Goal: Information Seeking & Learning: Learn about a topic

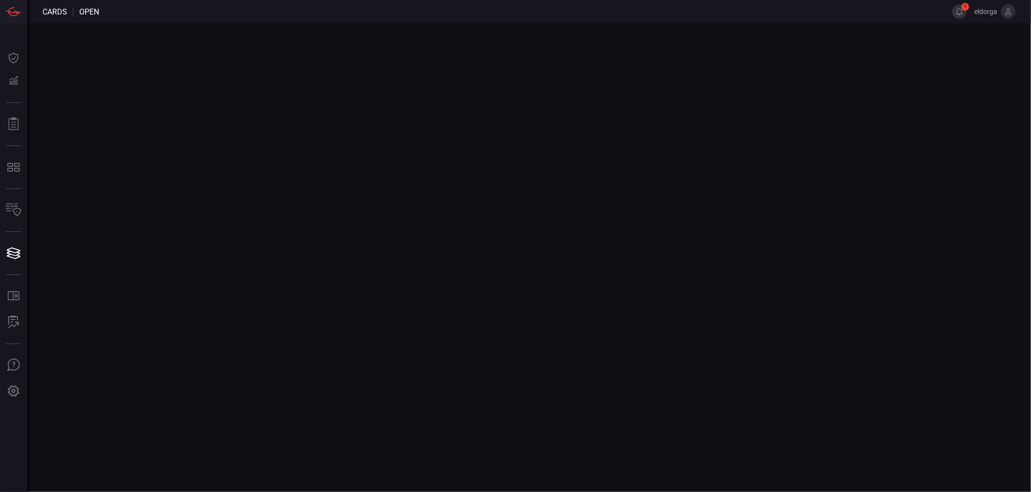
click at [959, 9] on button "1" at bounding box center [960, 11] width 15 height 15
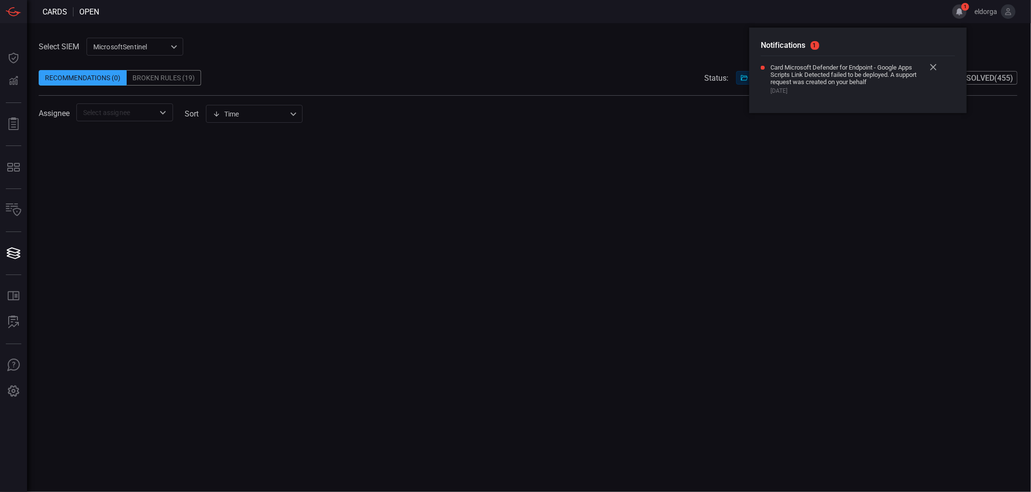
click at [834, 73] on span "Card Microsoft Defender for Endpoint - Google Apps Scripts Link Detected failed…" at bounding box center [848, 75] width 155 height 22
click at [705, 52] on div "Select SIEM MicrosoftSentinel 11c42ee3-b155-483d-a504-5846815c378e ​ Recommenda…" at bounding box center [528, 80] width 979 height 84
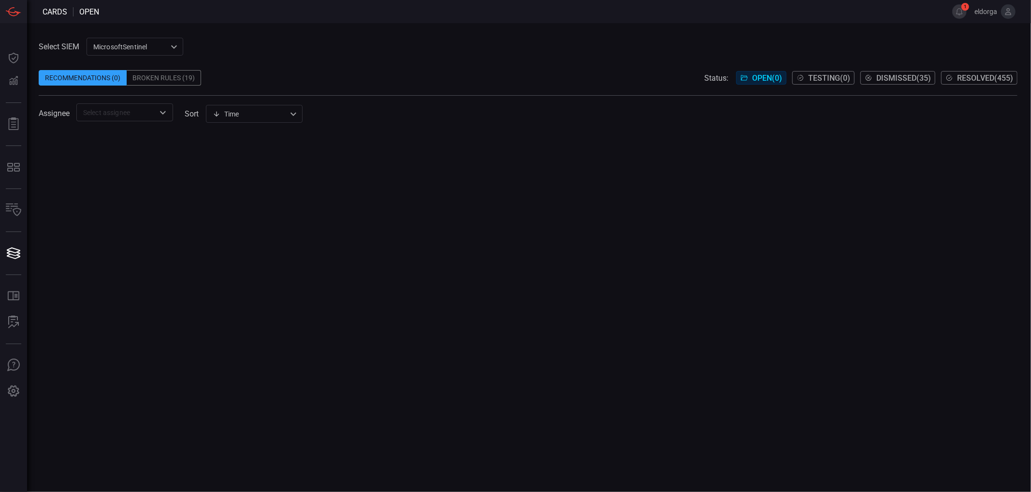
click at [162, 55] on div "MicrosoftSentinel 11c42ee3-b155-483d-a504-5846815c378e ​" at bounding box center [135, 47] width 97 height 18
click at [132, 78] on li "sentinel-2" at bounding box center [135, 83] width 97 height 16
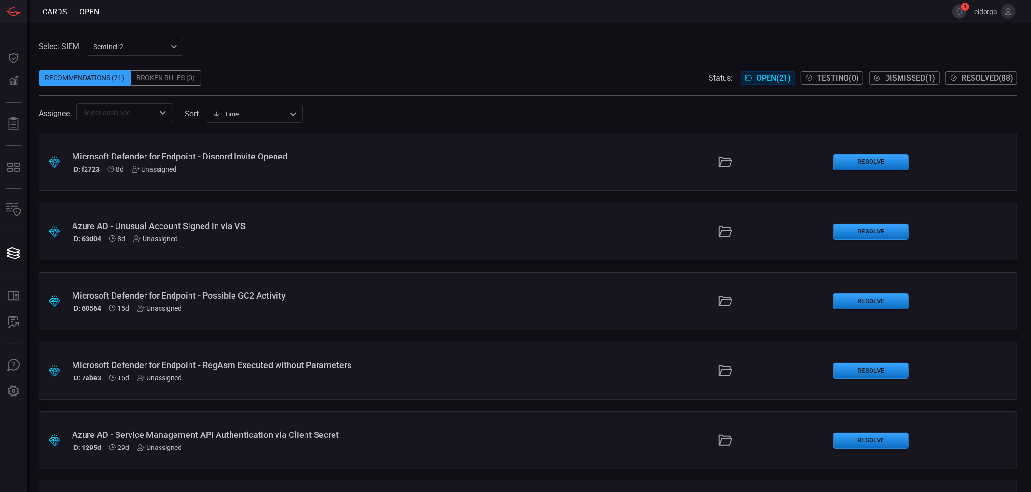
click at [990, 63] on span at bounding box center [528, 63] width 979 height 15
click at [986, 68] on span at bounding box center [528, 63] width 979 height 15
click at [987, 80] on span "Resolved ( 88 )" at bounding box center [988, 77] width 52 height 9
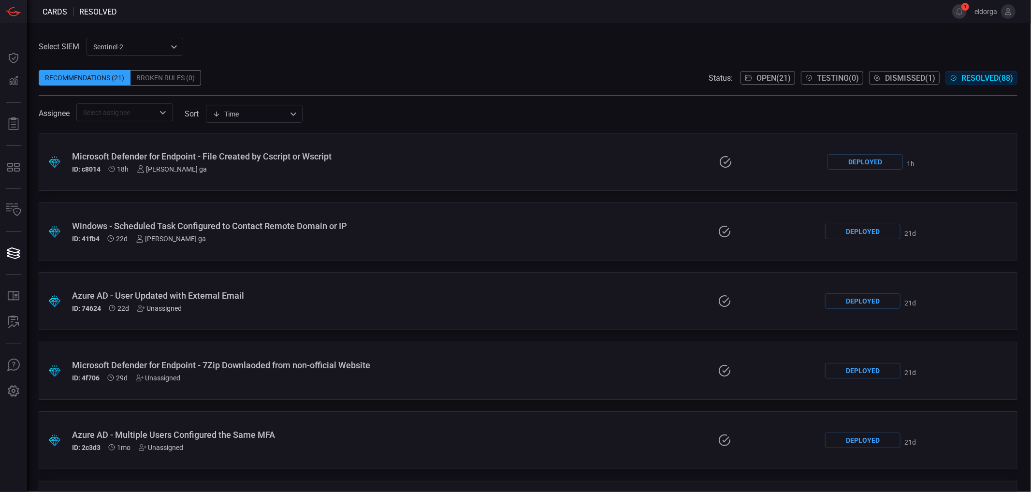
click at [345, 175] on div ".suggested_cards_icon{fill:url(#suggested_cards_icon);} Microsoft Defender for …" at bounding box center [528, 162] width 979 height 58
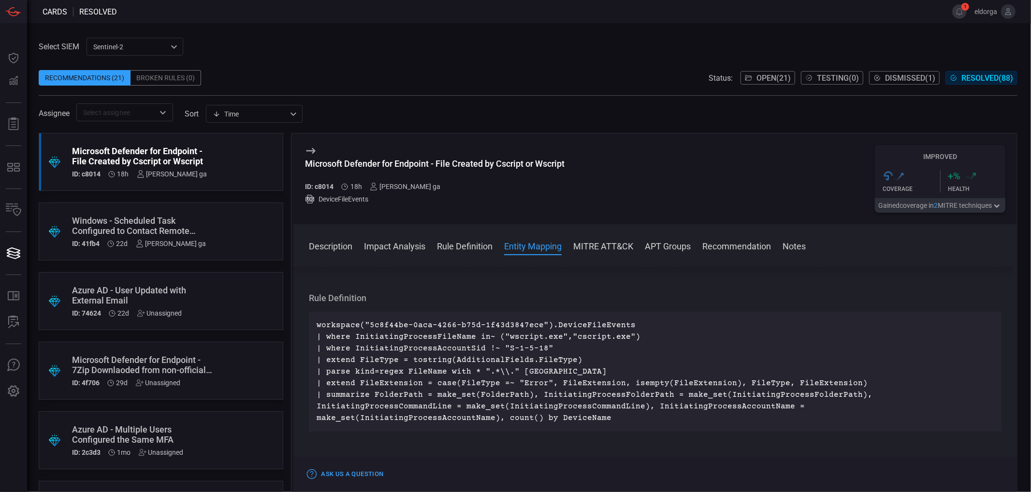
scroll to position [268, 0]
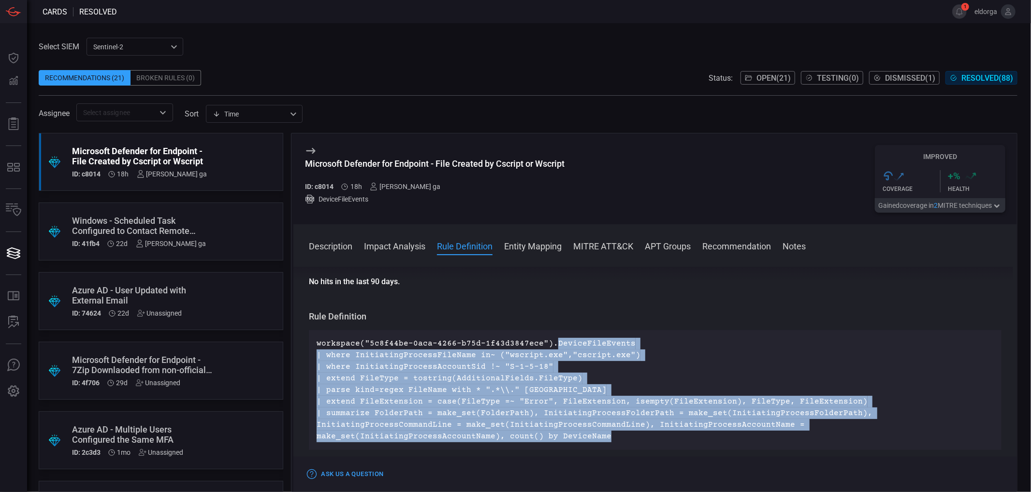
drag, startPoint x: 549, startPoint y: 340, endPoint x: 951, endPoint y: 435, distance: 412.8
click at [951, 435] on div "workspace("5c8f44be-0aca-4266-b75d-1f43d3847ece").DeviceFileEvents | where Init…" at bounding box center [655, 390] width 693 height 120
copy p "DeviceFileEvents | where InitiatingProcessFileName in~ ("wscript.exe","cscript.…"
click at [595, 426] on p "workspace("5c8f44be-0aca-4266-b75d-1f43d3847ece").DeviceFileEvents | where Init…" at bounding box center [655, 390] width 677 height 104
click at [595, 412] on p "workspace("5c8f44be-0aca-4266-b75d-1f43d3847ece").DeviceFileEvents | where Init…" at bounding box center [655, 390] width 677 height 104
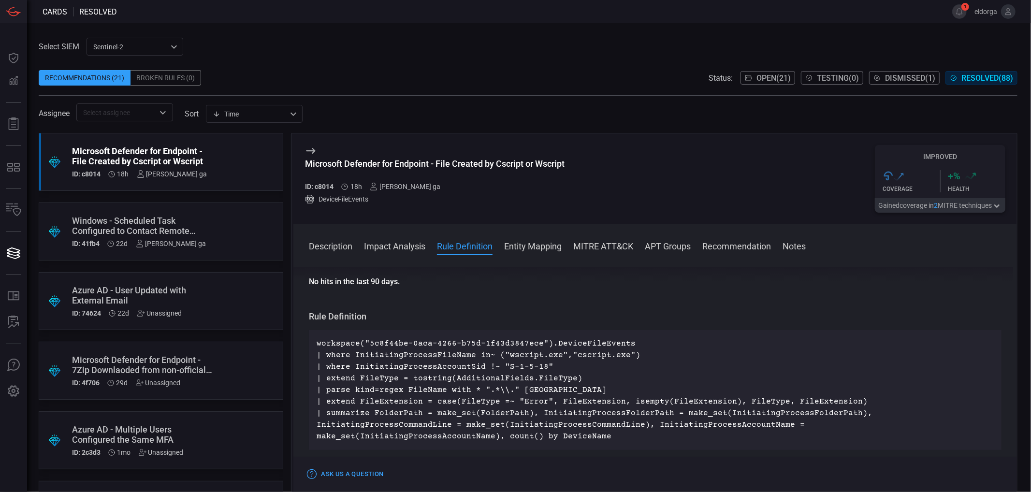
click at [596, 391] on p "workspace("5c8f44be-0aca-4266-b75d-1f43d3847ece").DeviceFileEvents | where Init…" at bounding box center [655, 390] width 677 height 104
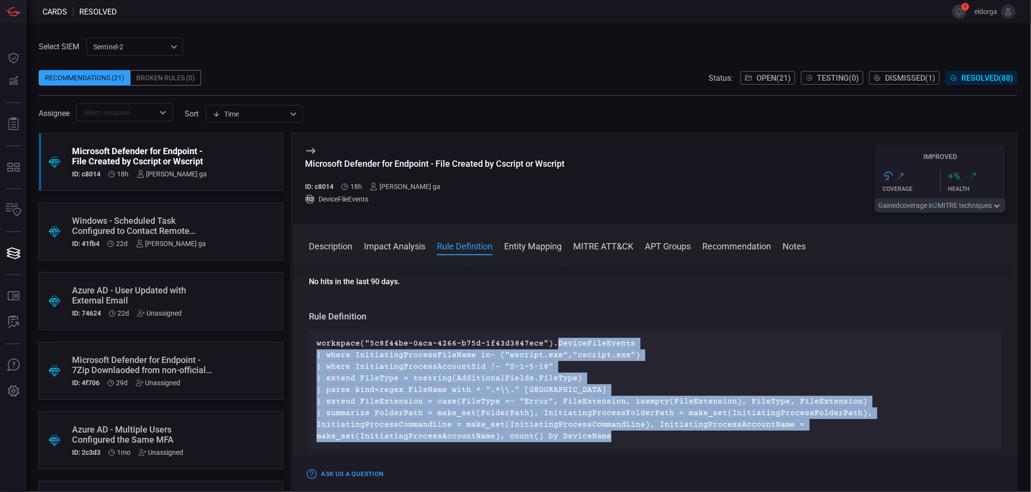
drag, startPoint x: 550, startPoint y: 343, endPoint x: 940, endPoint y: 427, distance: 399.2
click at [951, 429] on p "workspace("5c8f44be-0aca-4266-b75d-1f43d3847ece").DeviceFileEvents | where Init…" at bounding box center [655, 390] width 677 height 104
drag, startPoint x: 940, startPoint y: 427, endPoint x: 926, endPoint y: 409, distance: 22.5
click at [939, 427] on p "workspace("5c8f44be-0aca-4266-b75d-1f43d3847ece").DeviceFileEvents | where Init…" at bounding box center [655, 390] width 677 height 104
click at [577, 344] on p "workspace("5c8f44be-0aca-4266-b75d-1f43d3847ece").DeviceFileEvents | where Init…" at bounding box center [655, 390] width 677 height 104
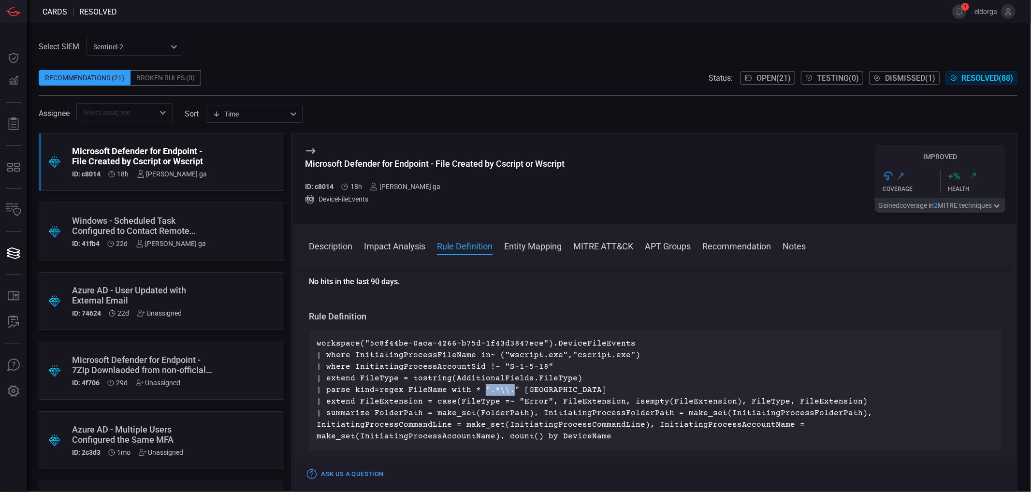
click at [505, 389] on p "workspace("5c8f44be-0aca-4266-b75d-1f43d3847ece").DeviceFileEvents | where Init…" at bounding box center [655, 390] width 677 height 104
click at [544, 388] on p "workspace("5c8f44be-0aca-4266-b75d-1f43d3847ece").DeviceFileEvents | where Init…" at bounding box center [655, 390] width 677 height 104
click at [505, 356] on p "workspace("5c8f44be-0aca-4266-b75d-1f43d3847ece").DeviceFileEvents | where Init…" at bounding box center [655, 390] width 677 height 104
click at [499, 355] on p "workspace("5c8f44be-0aca-4266-b75d-1f43d3847ece").DeviceFileEvents | where Init…" at bounding box center [655, 390] width 677 height 104
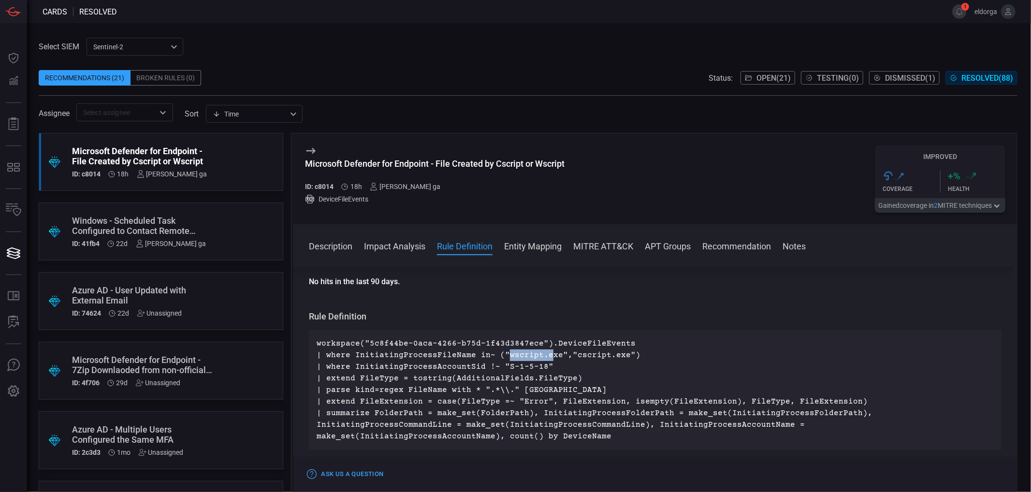
drag, startPoint x: 501, startPoint y: 355, endPoint x: 572, endPoint y: 316, distance: 80.5
click at [543, 355] on p "workspace("5c8f44be-0aca-4266-b75d-1f43d3847ece").DeviceFileEvents | where Init…" at bounding box center [655, 390] width 677 height 104
click at [533, 383] on p "workspace("5c8f44be-0aca-4266-b75d-1f43d3847ece").DeviceFileEvents | where Init…" at bounding box center [655, 390] width 677 height 104
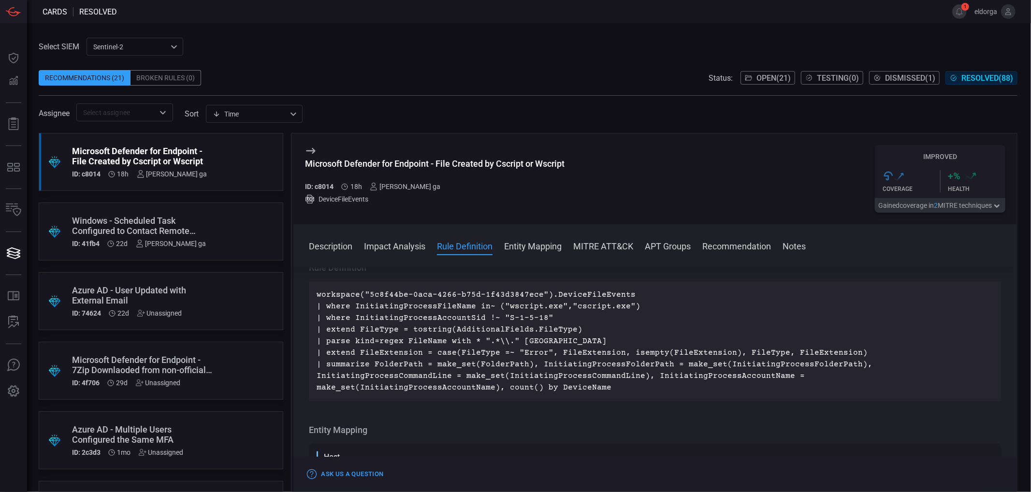
scroll to position [322, 0]
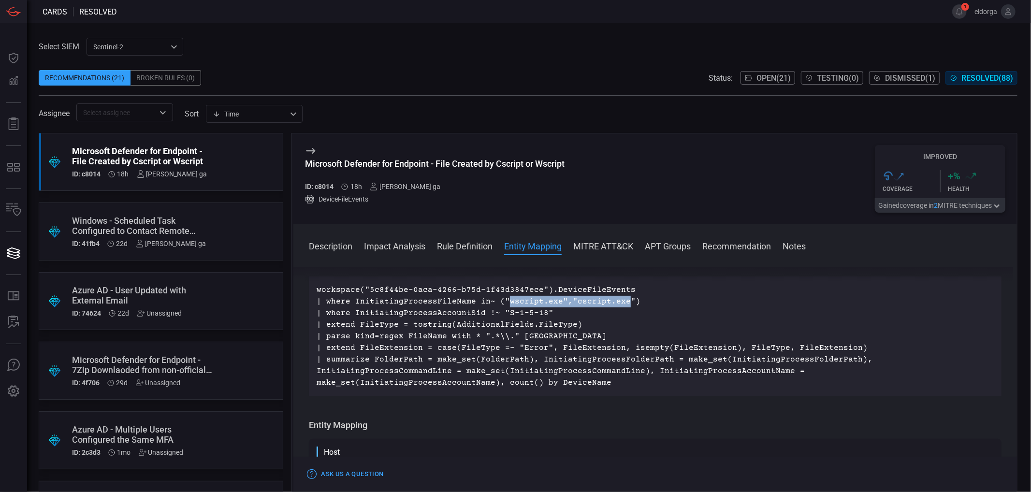
drag, startPoint x: 500, startPoint y: 300, endPoint x: 617, endPoint y: 303, distance: 116.6
click at [617, 303] on p "workspace("5c8f44be-0aca-4266-b75d-1f43d3847ece").DeviceFileEvents | where Init…" at bounding box center [655, 336] width 677 height 104
click at [568, 338] on p "workspace("5c8f44be-0aca-4266-b75d-1f43d3847ece").DeviceFileEvents | where Init…" at bounding box center [655, 336] width 677 height 104
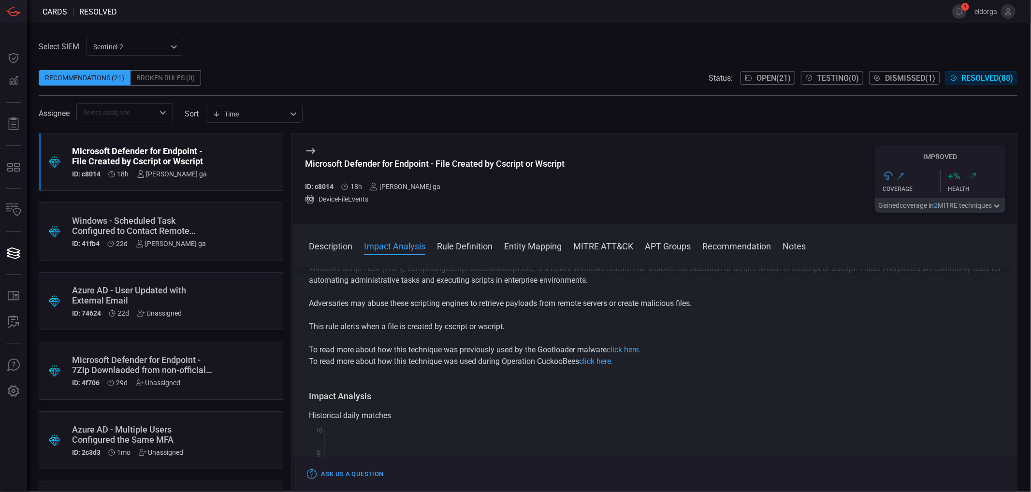
scroll to position [0, 0]
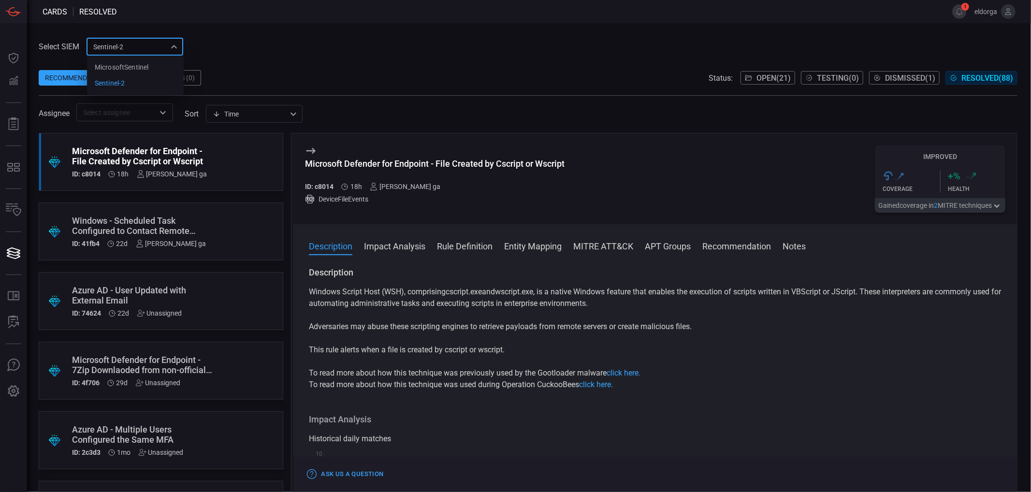
click at [122, 44] on div "sentinel-2 78f76eb1-fabe-46a6-810b-f333e9527487 MicrosoftSentinel sentinel-2 ​" at bounding box center [135, 47] width 97 height 18
click at [325, 22] on div at bounding box center [515, 246] width 1031 height 492
click at [619, 326] on p "Adversaries may abuse these scripting engines to retrieve payloads from remote …" at bounding box center [655, 327] width 693 height 12
click at [248, 232] on div ".suggested_cards_icon{fill:url(#suggested_cards_icon);} Windows - Scheduled Tas…" at bounding box center [161, 232] width 245 height 58
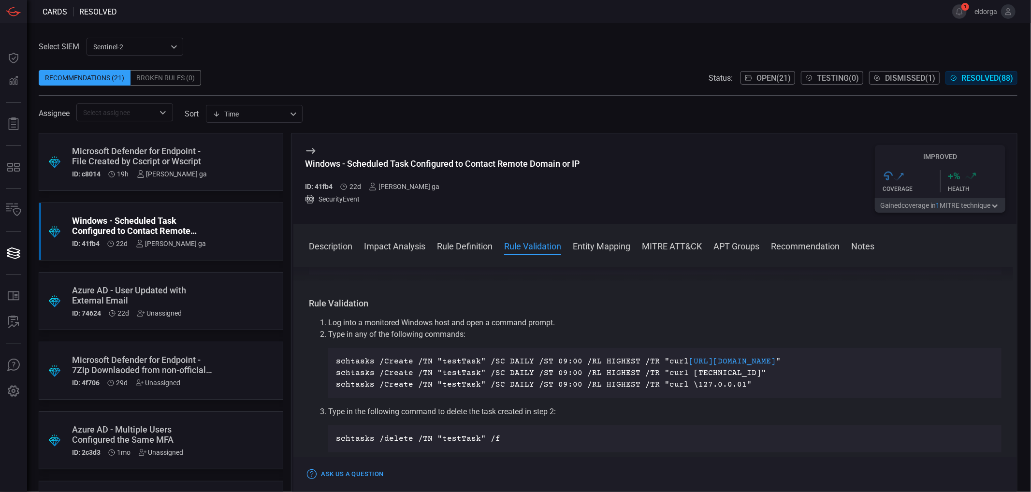
scroll to position [484, 0]
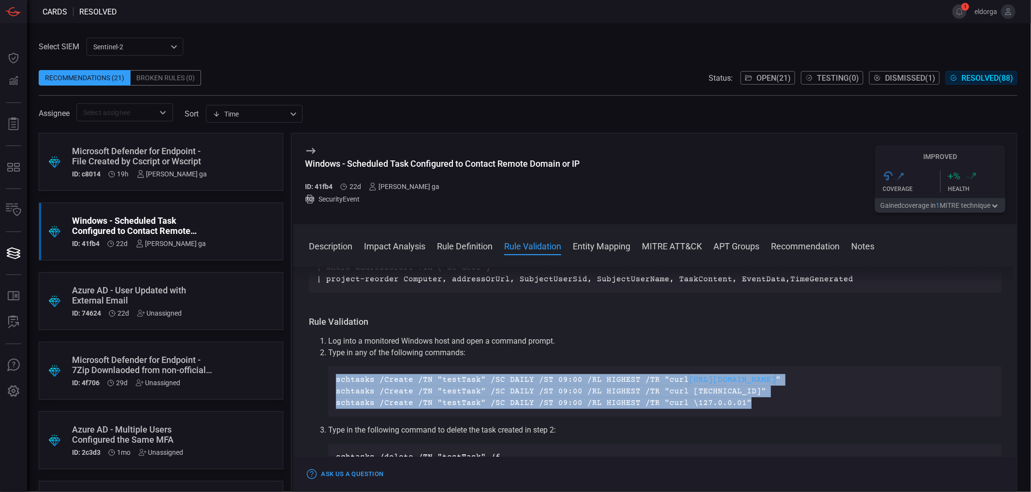
drag, startPoint x: 748, startPoint y: 404, endPoint x: 312, endPoint y: 368, distance: 437.1
click at [312, 368] on ol "Log into a monitored Windows host and open a command prompt. Type in any of the…" at bounding box center [655, 403] width 693 height 135
copy div "schtasks /Create /TN "testTask" /SC DAILY /ST 09:00 /RL HIGHEST /TR "curl https…"
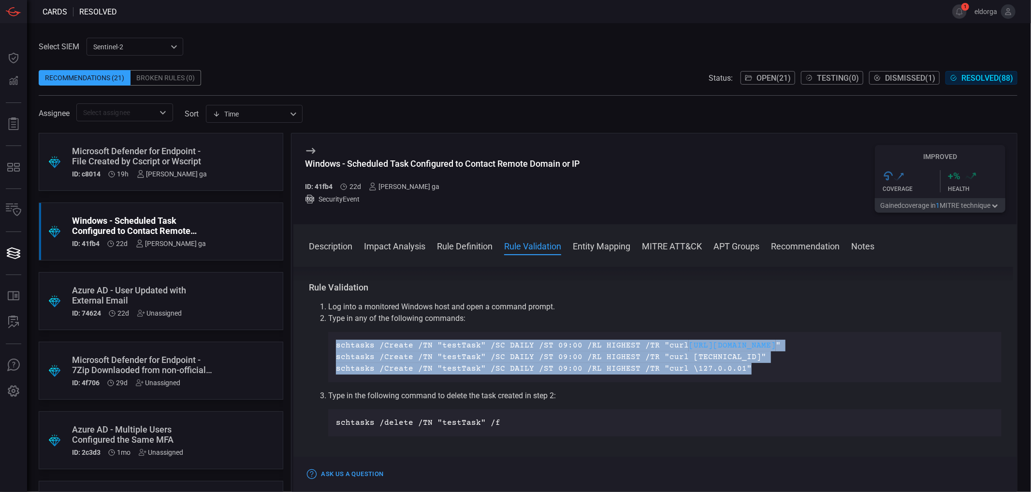
scroll to position [537, 0]
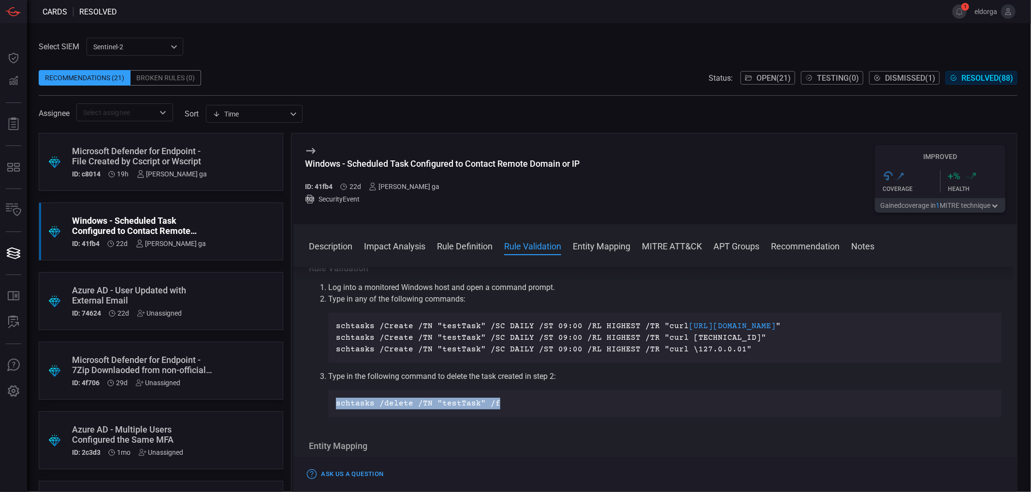
drag, startPoint x: 510, startPoint y: 402, endPoint x: 335, endPoint y: 408, distance: 175.1
click at [335, 408] on div "schtasks /delete /TN "testTask" /f" at bounding box center [665, 403] width 674 height 27
copy p "schtasks /delete /TN "testTask" /f"
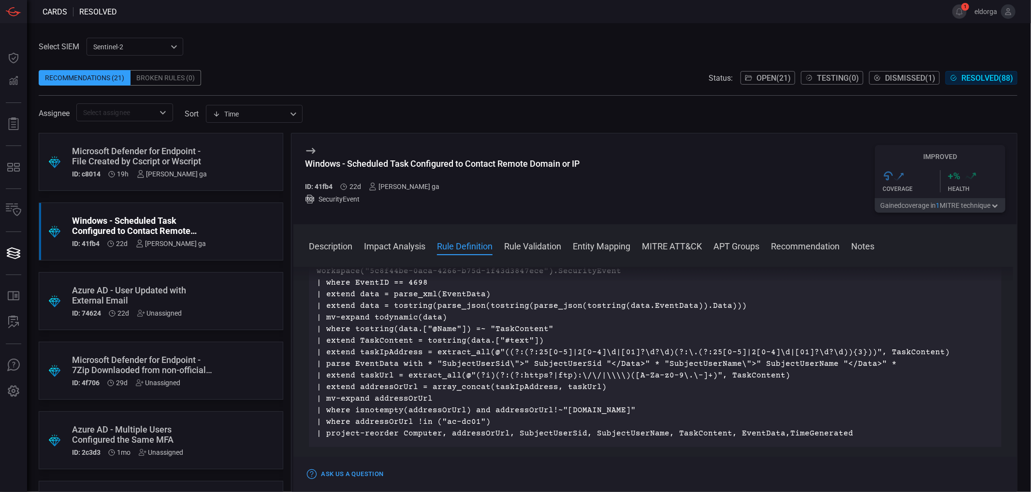
scroll to position [268, 0]
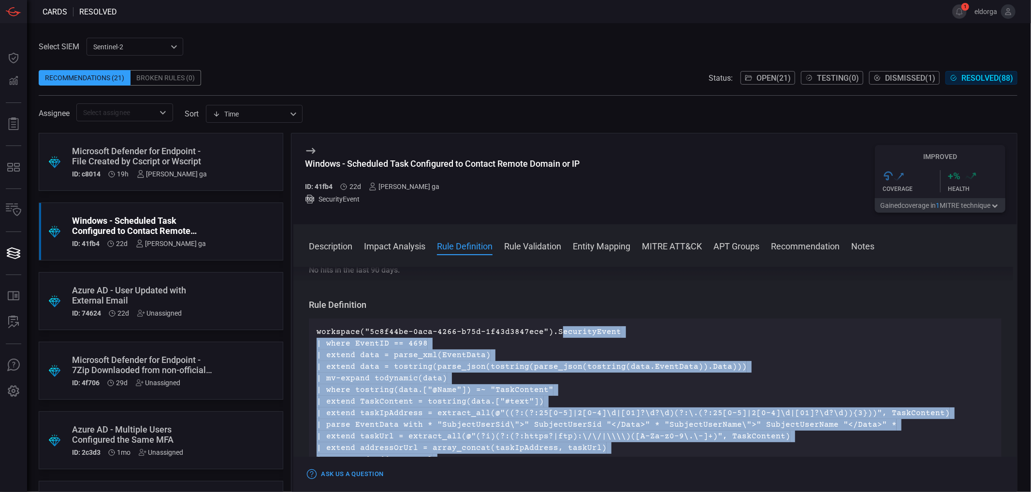
drag, startPoint x: 547, startPoint y: 330, endPoint x: 742, endPoint y: 441, distance: 224.3
click at [844, 465] on div "Windows - Scheduled Task Configured to Contact Remote Domain or IP ID: 41fb4 22…" at bounding box center [654, 312] width 727 height 359
copy div "SecurityEvent | where EventID == 4698 | extend data = parse_xml(EventData) | ex…"
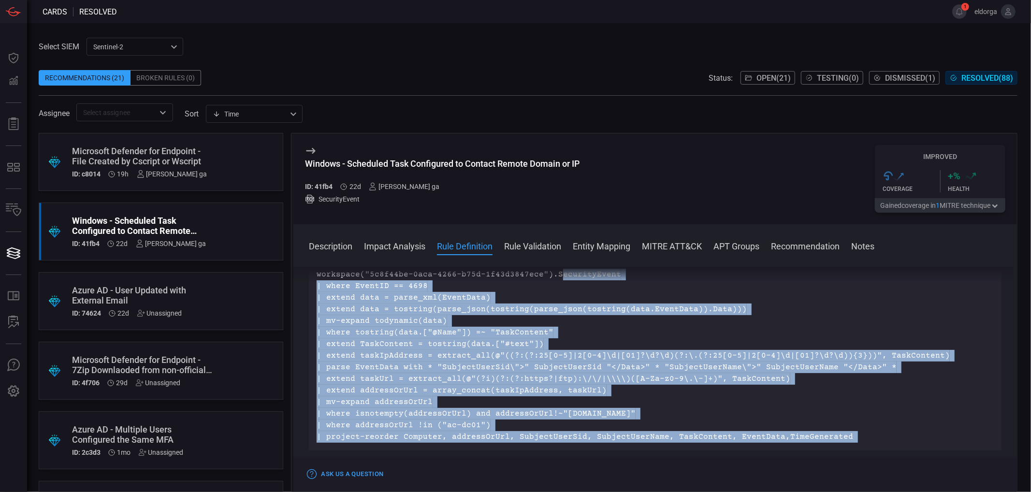
scroll to position [322, 0]
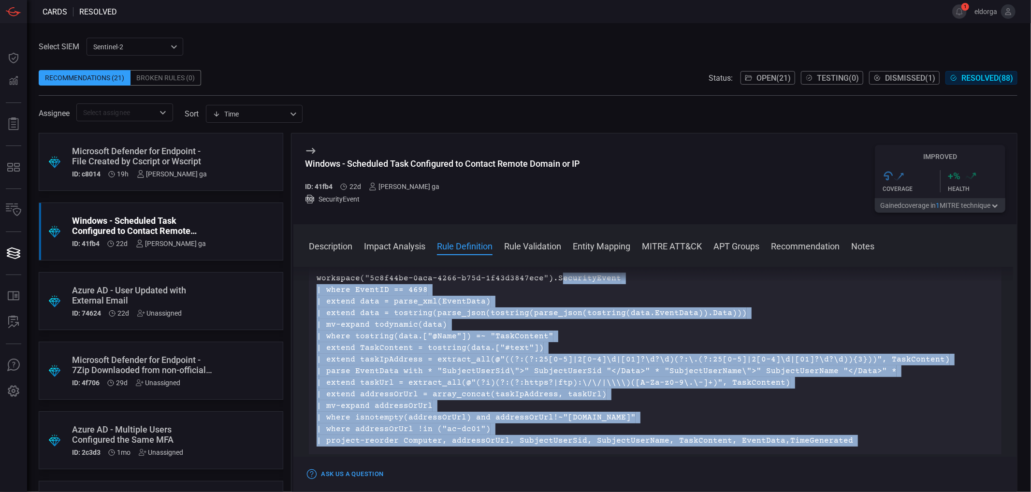
click at [648, 401] on p "workspace("5c8f44be-0aca-4266-b75d-1f43d3847ece").SecurityEvent | where EventID…" at bounding box center [655, 360] width 677 height 174
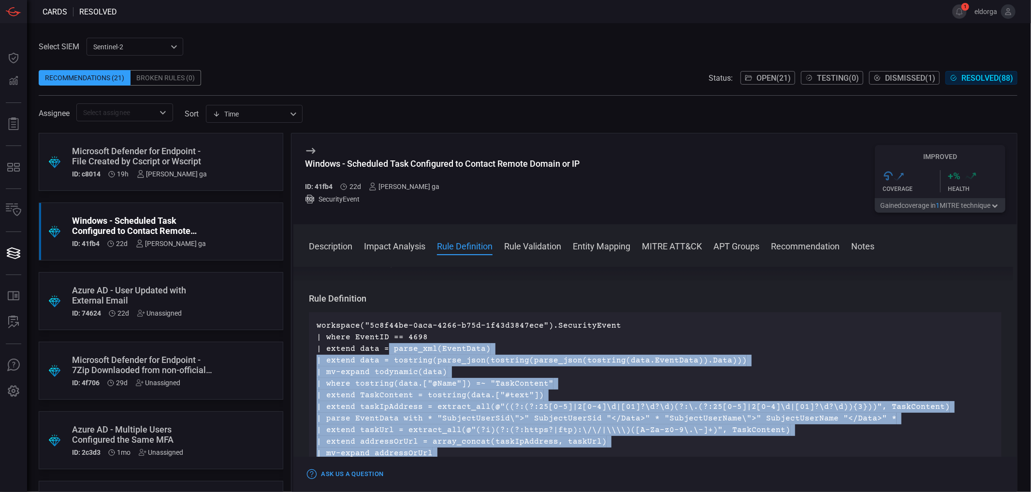
scroll to position [268, 0]
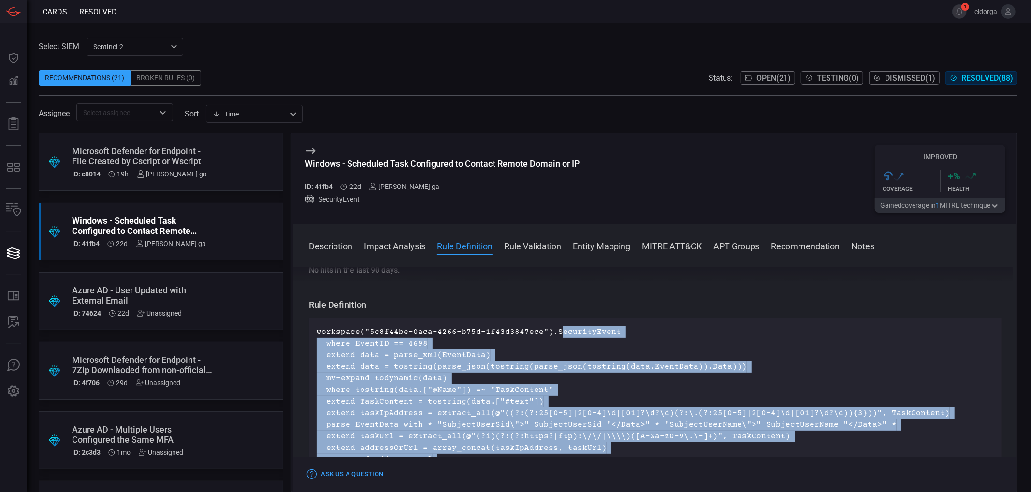
drag, startPoint x: 837, startPoint y: 443, endPoint x: 549, endPoint y: 329, distance: 310.2
click at [549, 329] on p "workspace("5c8f44be-0aca-4266-b75d-1f43d3847ece").SecurityEvent | where EventID…" at bounding box center [655, 413] width 677 height 174
copy p "SecurityEvent | where EventID == 4698 | extend data = parse_xml(EventData) | ex…"
click at [665, 359] on p "workspace("5c8f44be-0aca-4266-b75d-1f43d3847ece").SecurityEvent | where EventID…" at bounding box center [655, 413] width 677 height 174
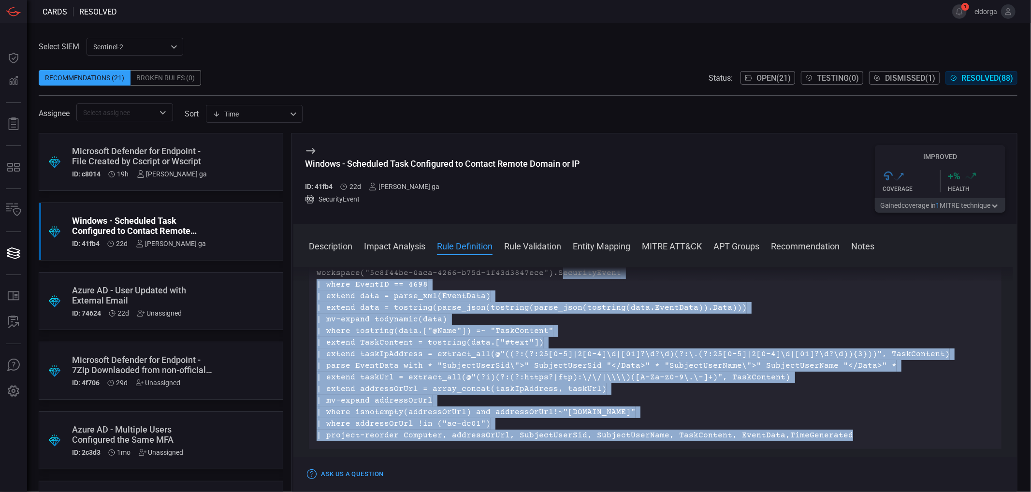
scroll to position [484, 0]
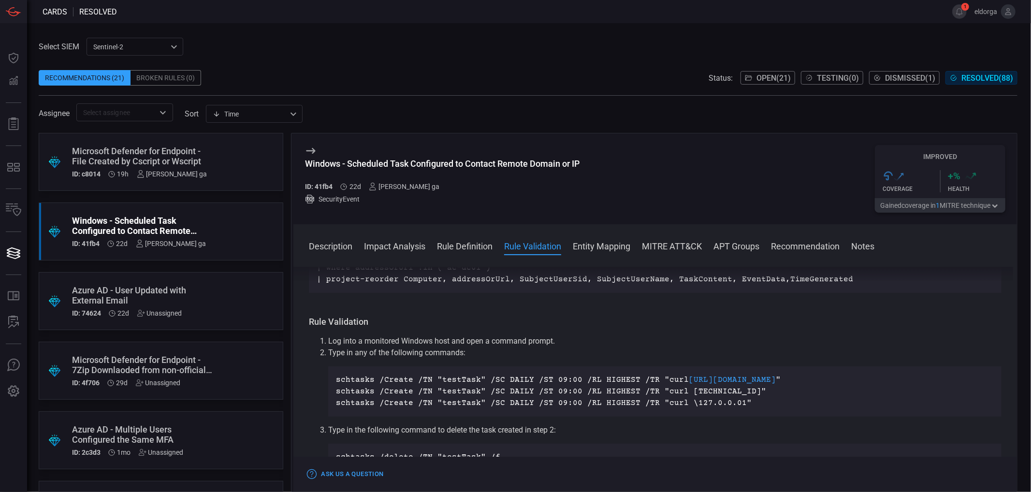
click at [537, 335] on div "Rule Validation Log into a monitored Windows host and open a command prompt. Ty…" at bounding box center [655, 393] width 693 height 155
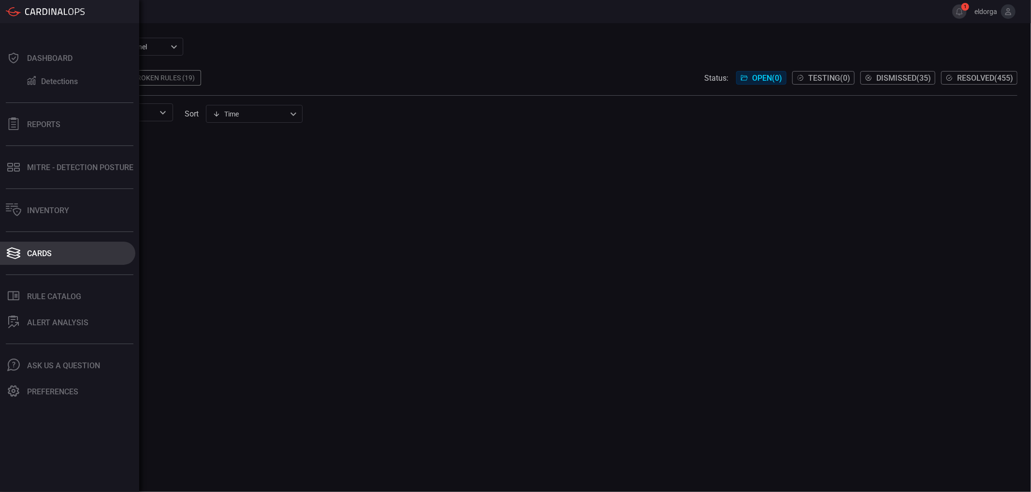
drag, startPoint x: 50, startPoint y: 238, endPoint x: 50, endPoint y: 244, distance: 5.8
click at [50, 240] on div "Dashboard Detections Reports MITRE - Detection Posture Inventory Cards .st0_rul…" at bounding box center [69, 257] width 139 height 469
click at [50, 249] on div "Cards" at bounding box center [39, 253] width 25 height 9
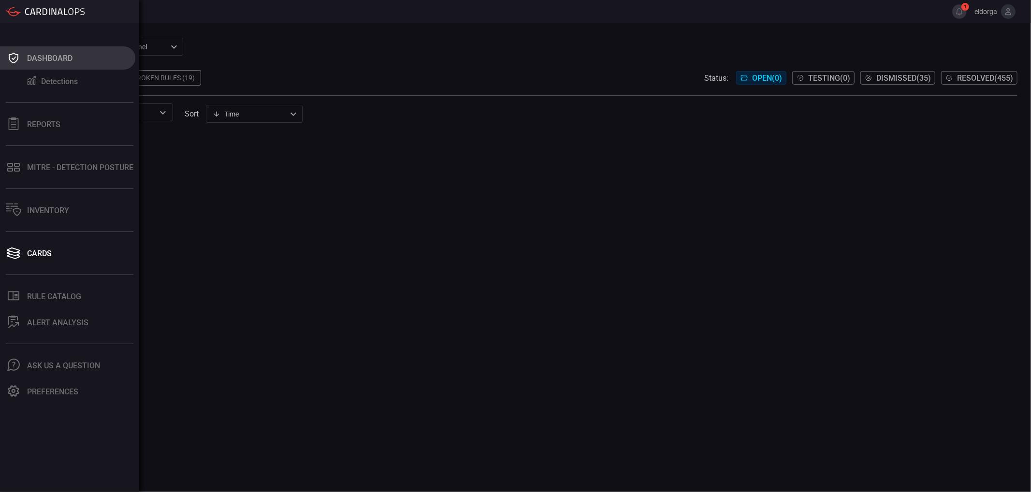
click at [65, 50] on button "Dashboard" at bounding box center [67, 57] width 135 height 23
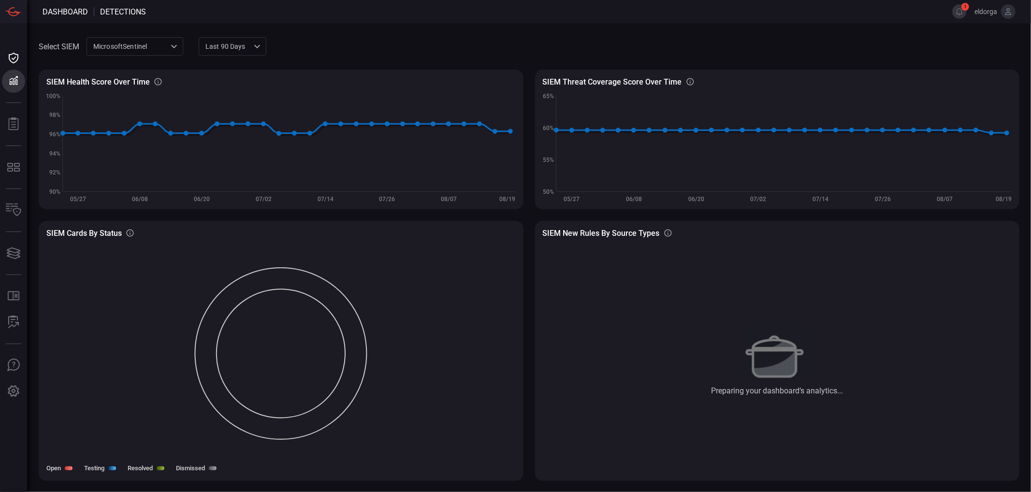
click at [142, 42] on div "MicrosoftSentinel 11c42ee3-b155-483d-a504-5846815c378e ​" at bounding box center [135, 46] width 97 height 18
click at [147, 86] on li "sentinel-2" at bounding box center [135, 83] width 97 height 16
type input "78f76eb1-fabe-46a6-810b-f333e9527487"
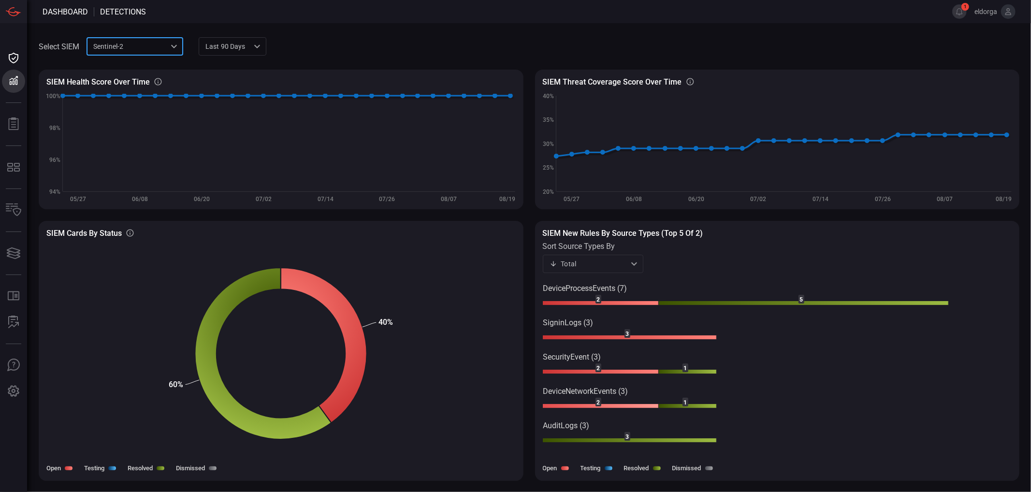
click at [609, 405] on rect at bounding box center [601, 406] width 116 height 4
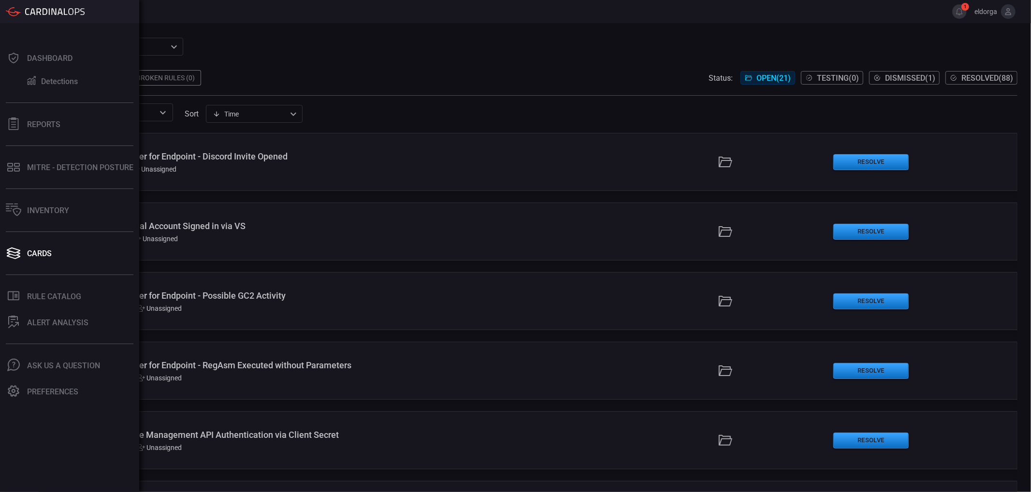
click at [59, 17] on div at bounding box center [69, 11] width 139 height 23
click at [57, 12] on div at bounding box center [45, 12] width 79 height 10
click at [60, 54] on div "Dashboard" at bounding box center [49, 58] width 45 height 9
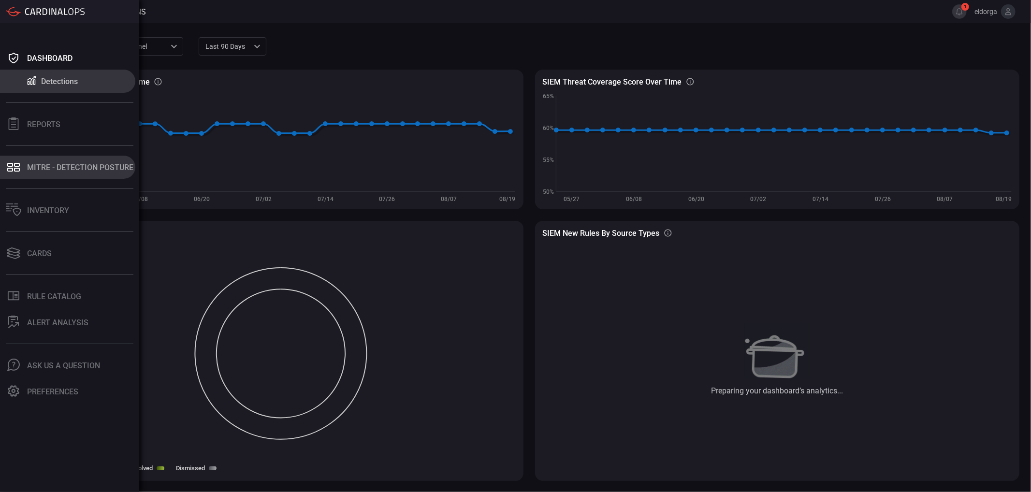
click at [52, 168] on div "MITRE - Detection Posture" at bounding box center [80, 167] width 106 height 9
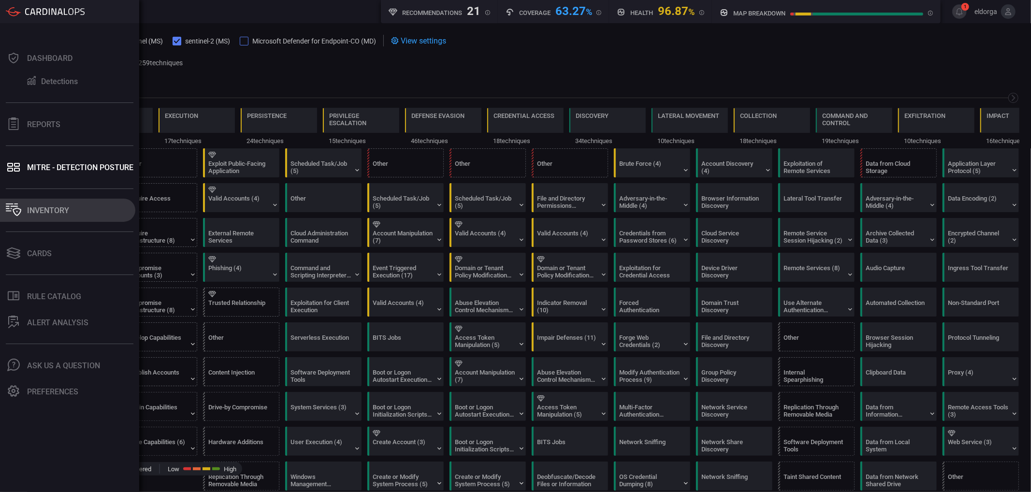
scroll to position [0, 127]
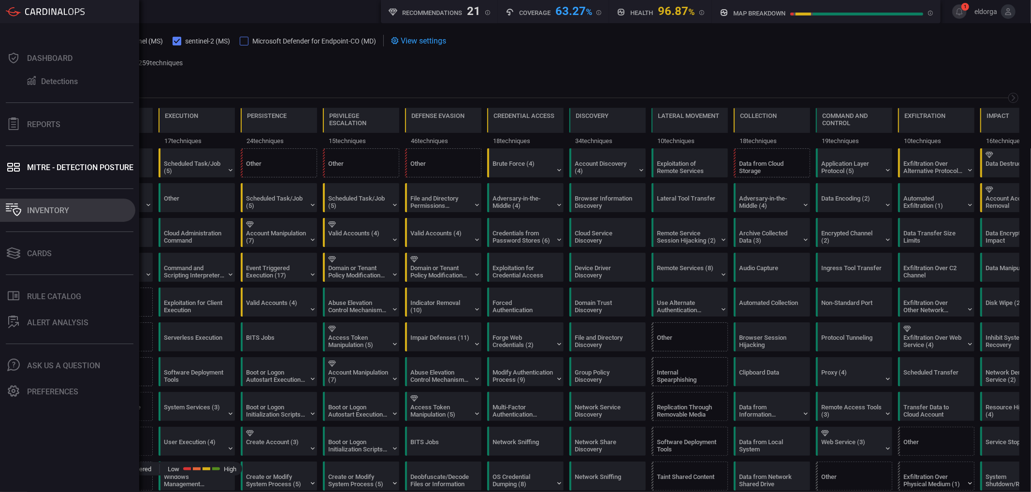
click at [80, 214] on button "Inventory" at bounding box center [67, 210] width 135 height 23
